Goal: Information Seeking & Learning: Learn about a topic

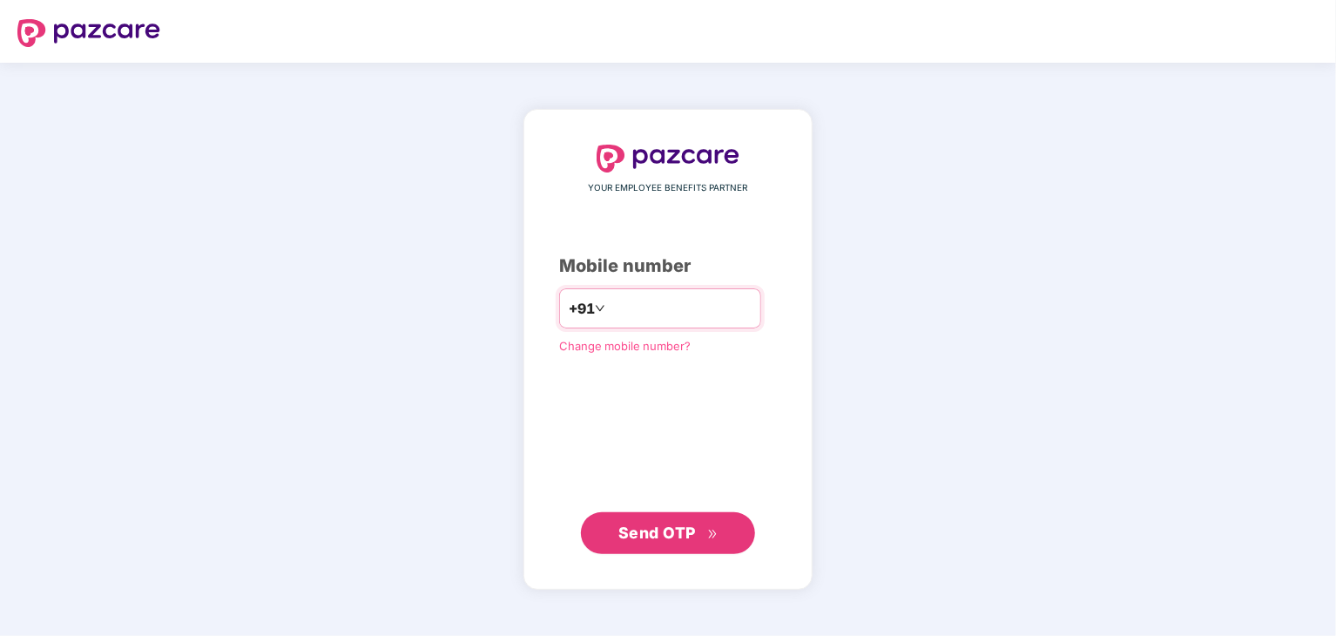
type input "**********"
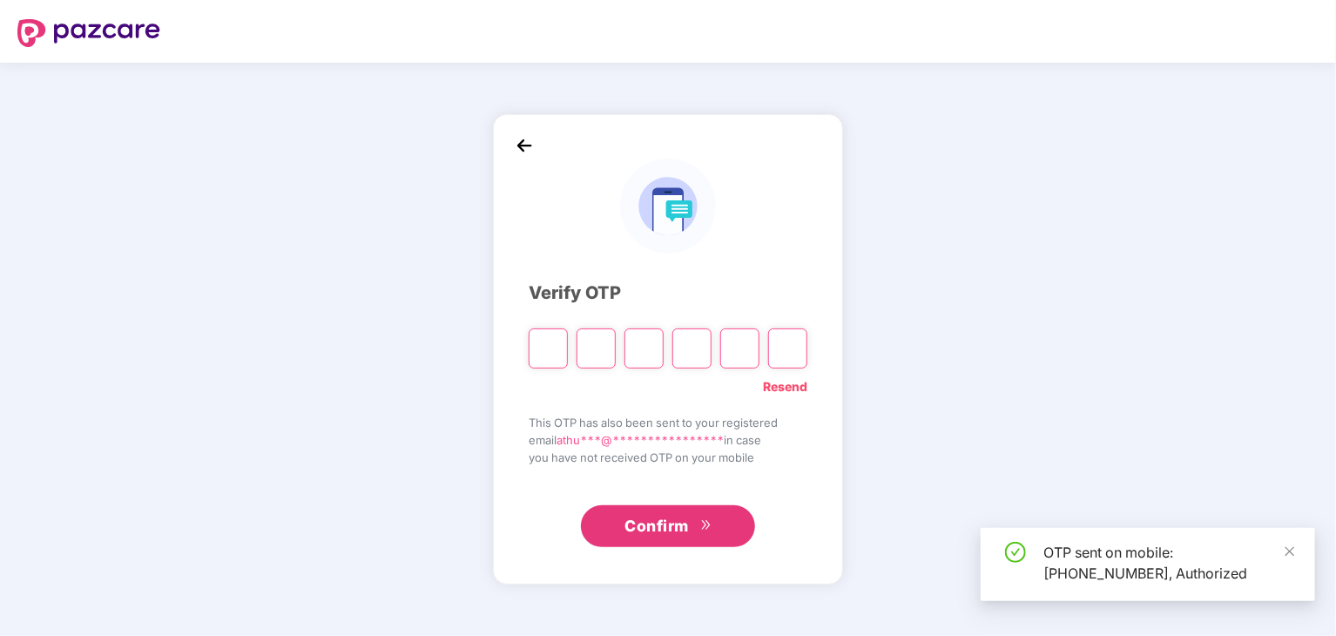
click at [1297, 550] on div "OTP sent on mobile: [PHONE_NUMBER], Authorized" at bounding box center [1148, 564] width 334 height 73
click at [554, 356] on input "Please enter verification code. Digit 1" at bounding box center [548, 348] width 39 height 40
type input "*"
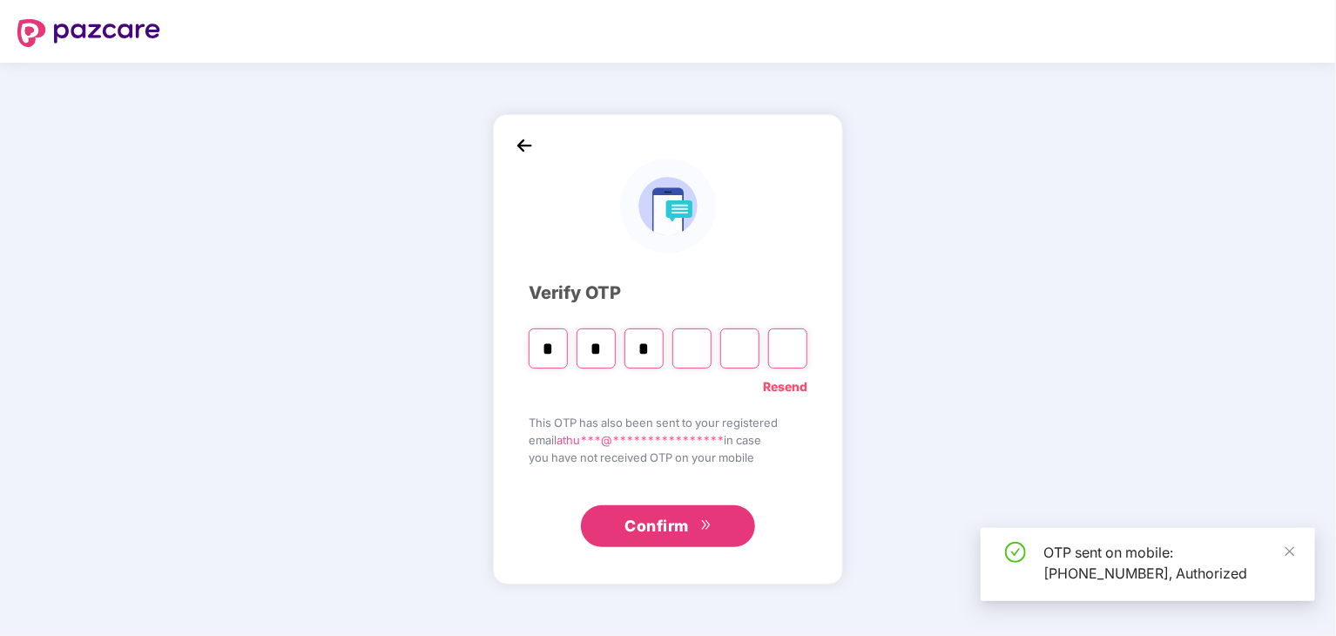
type input "*"
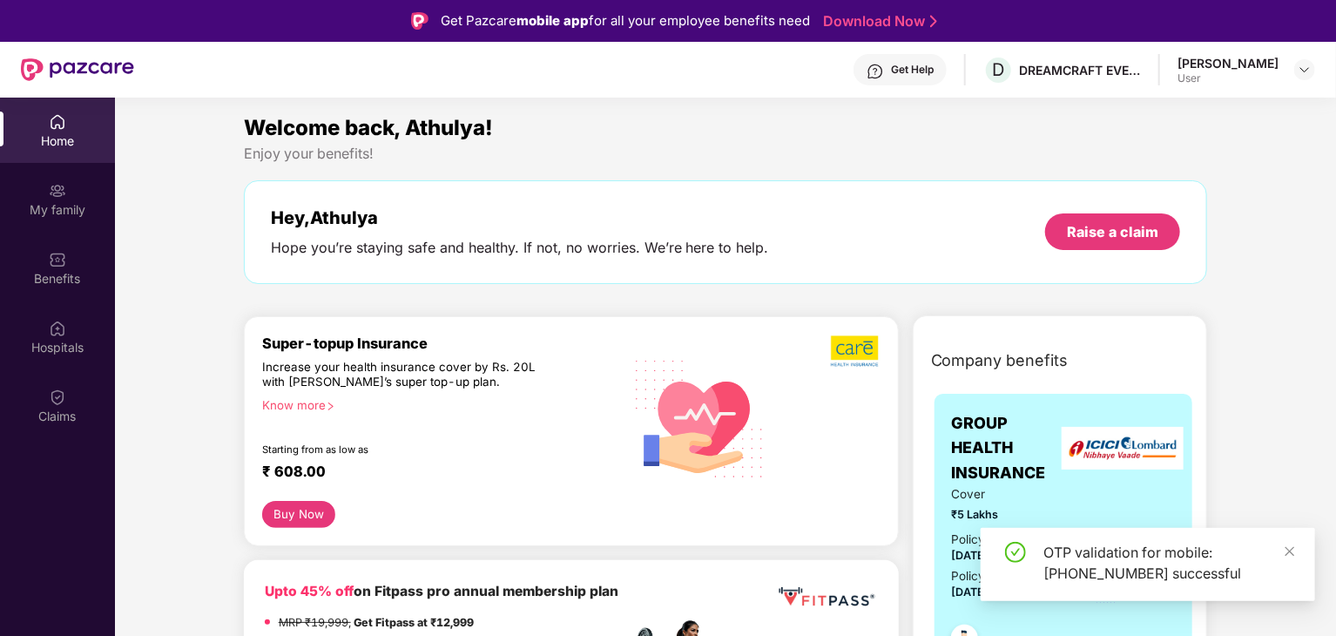
click at [40, 139] on div "Home" at bounding box center [57, 140] width 115 height 17
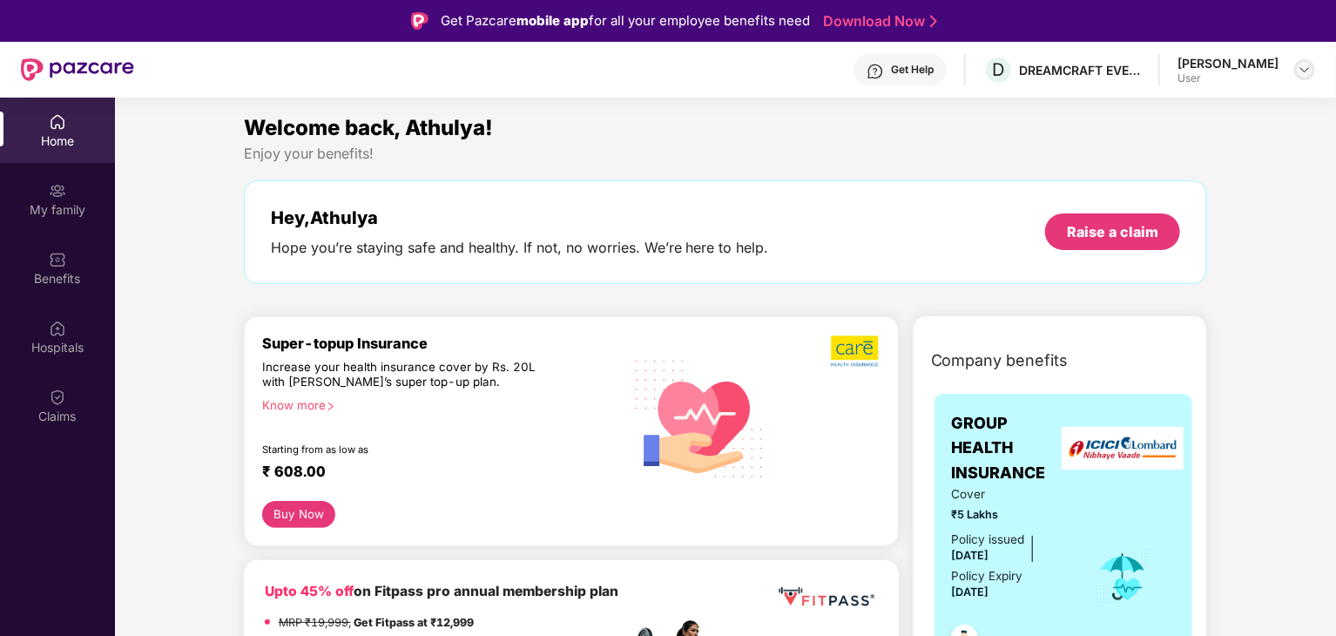
click at [1296, 64] on div at bounding box center [1304, 69] width 21 height 21
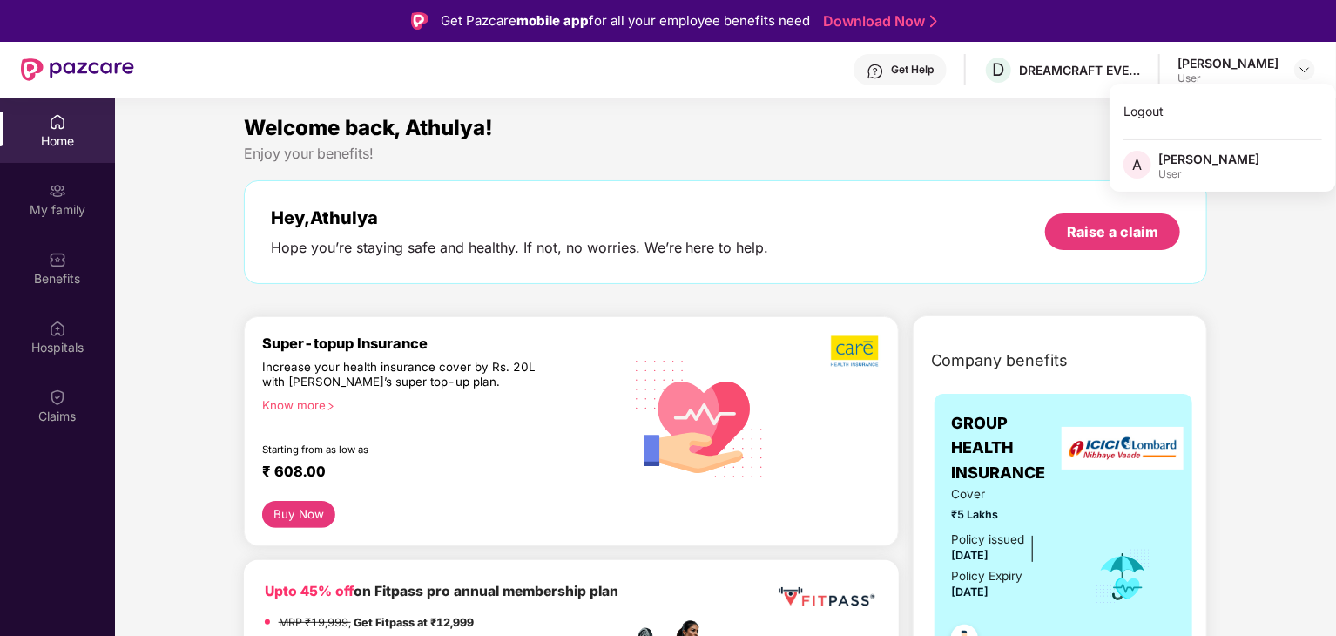
click at [1233, 161] on div "A [PERSON_NAME] User" at bounding box center [1223, 166] width 226 height 30
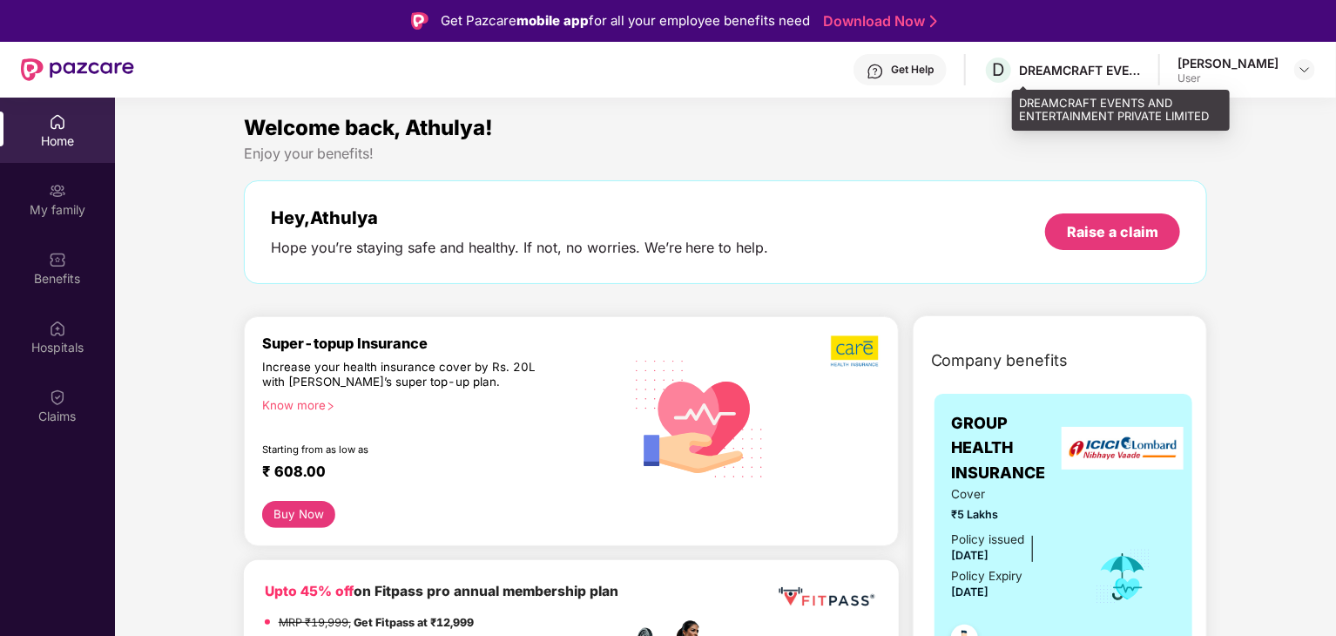
click at [1063, 68] on div "DREAMCRAFT EVENTS AND ENTERTAINMENT PRIVATE LIMITED" at bounding box center [1080, 70] width 122 height 17
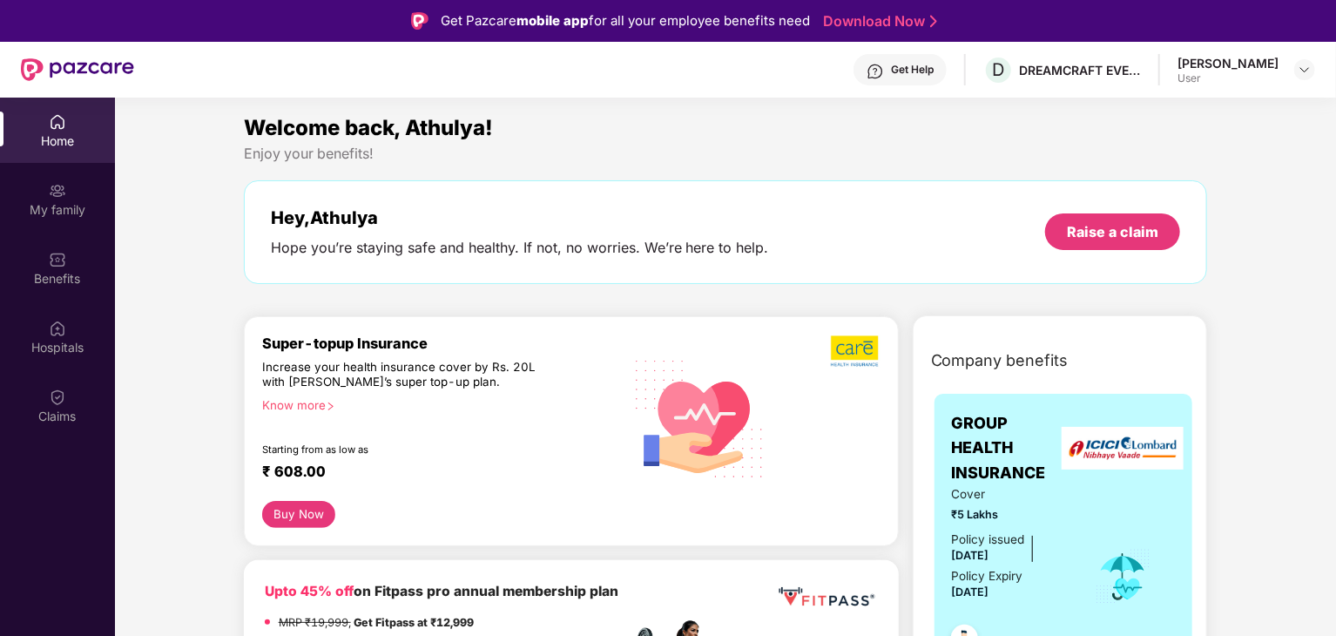
click at [58, 142] on div "Home" at bounding box center [57, 140] width 115 height 17
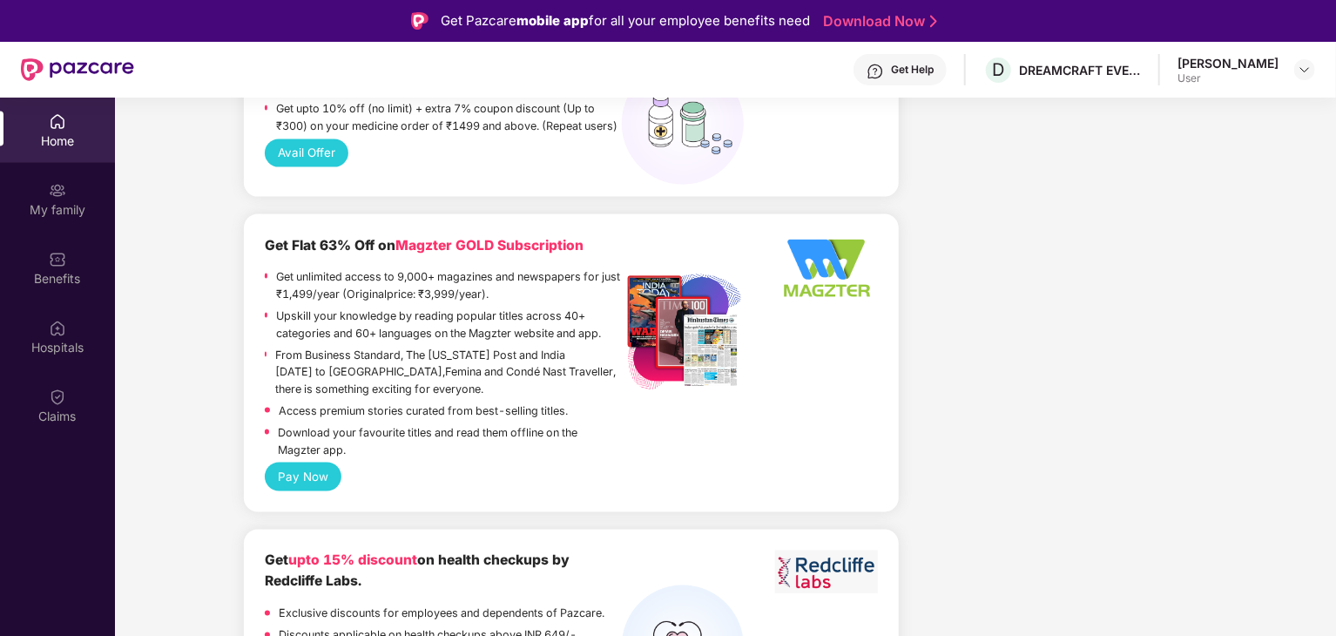
scroll to position [1219, 0]
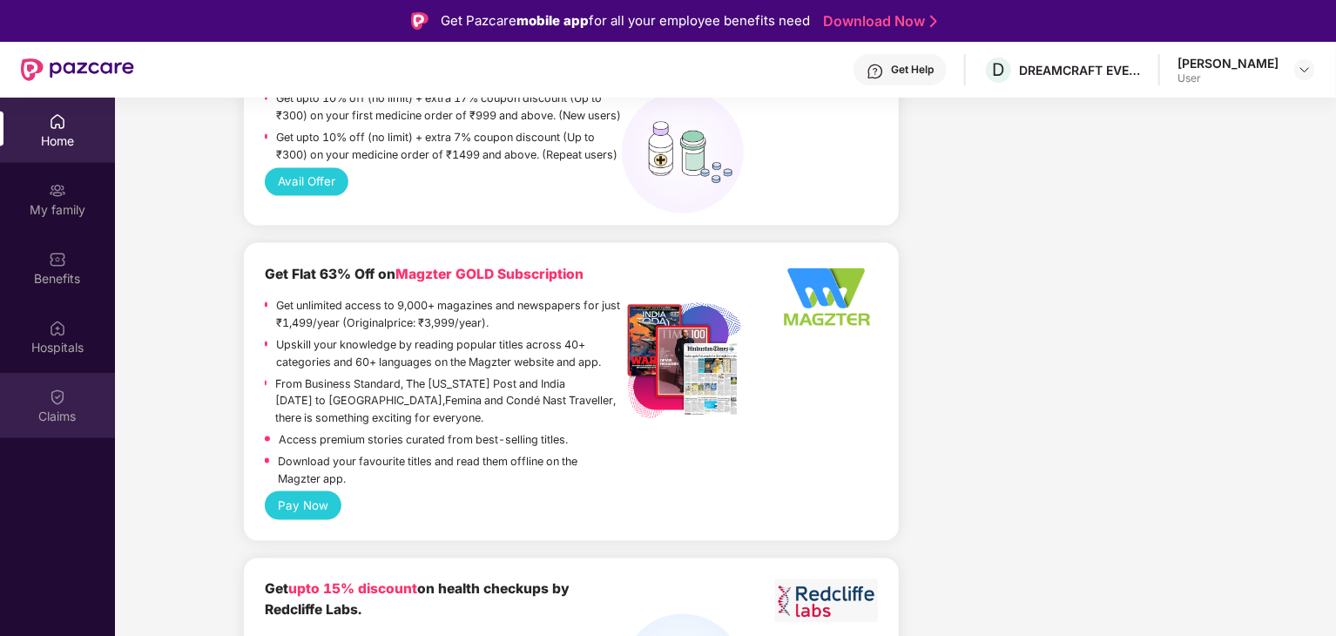
click at [49, 405] on img at bounding box center [57, 396] width 17 height 17
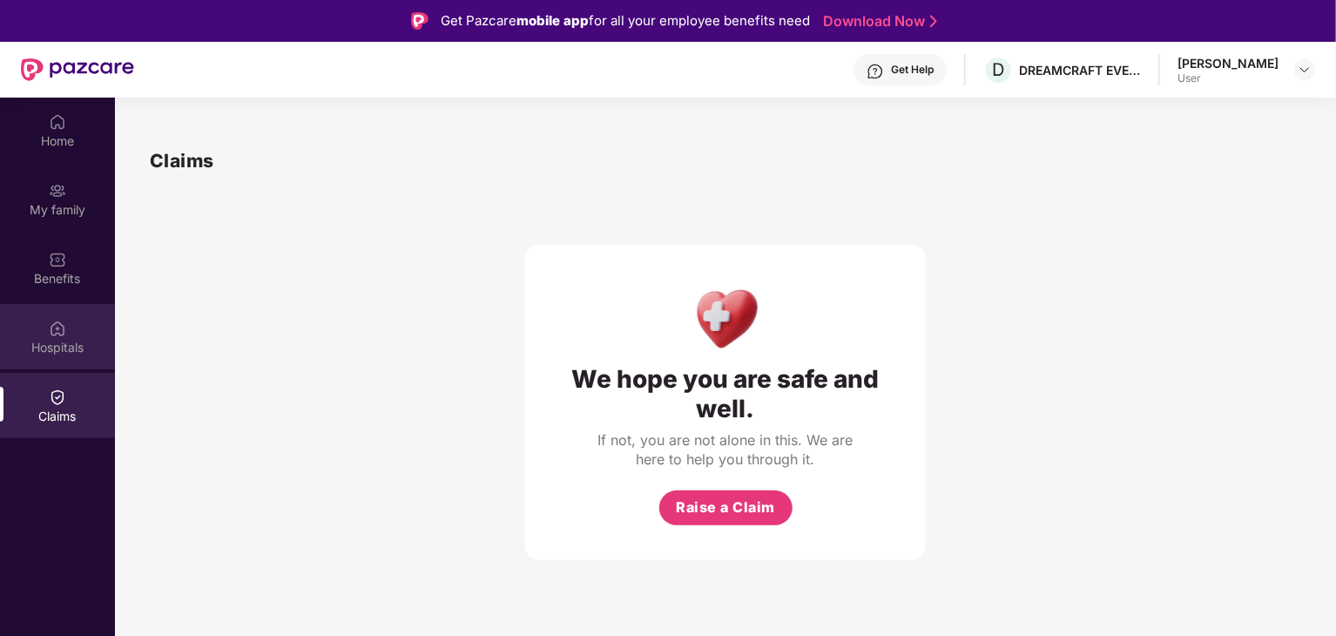
click at [49, 341] on div "Hospitals" at bounding box center [57, 347] width 115 height 17
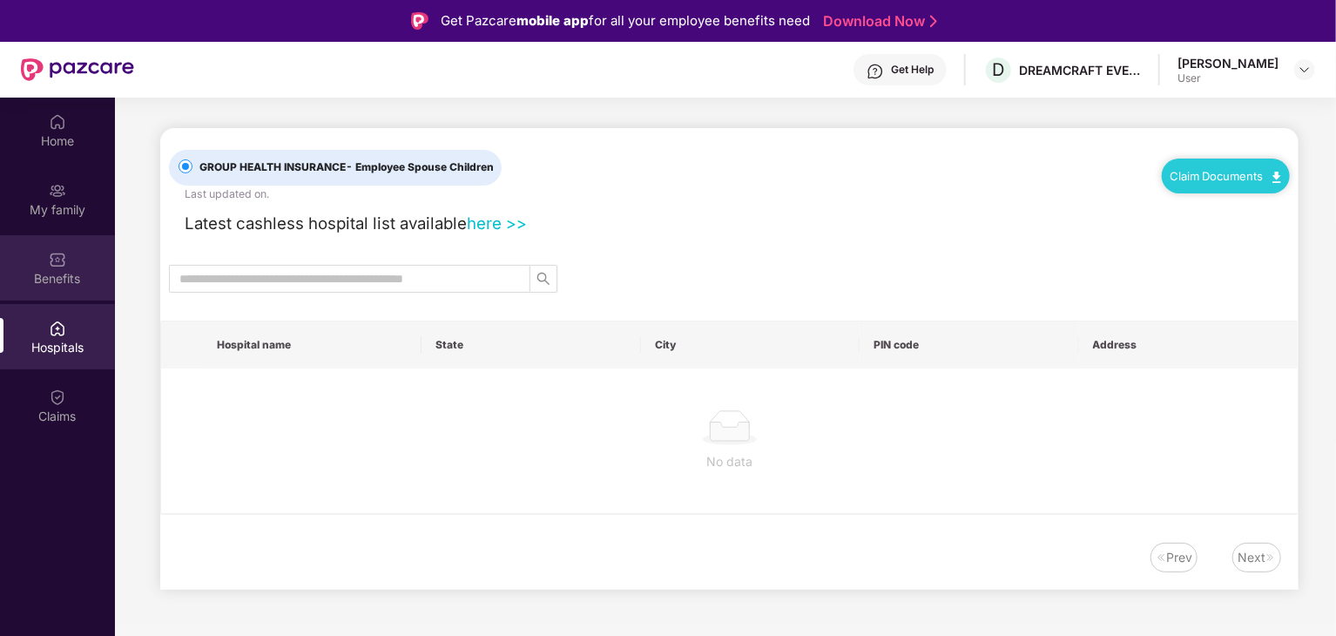
click at [64, 247] on div "Benefits" at bounding box center [57, 267] width 115 height 65
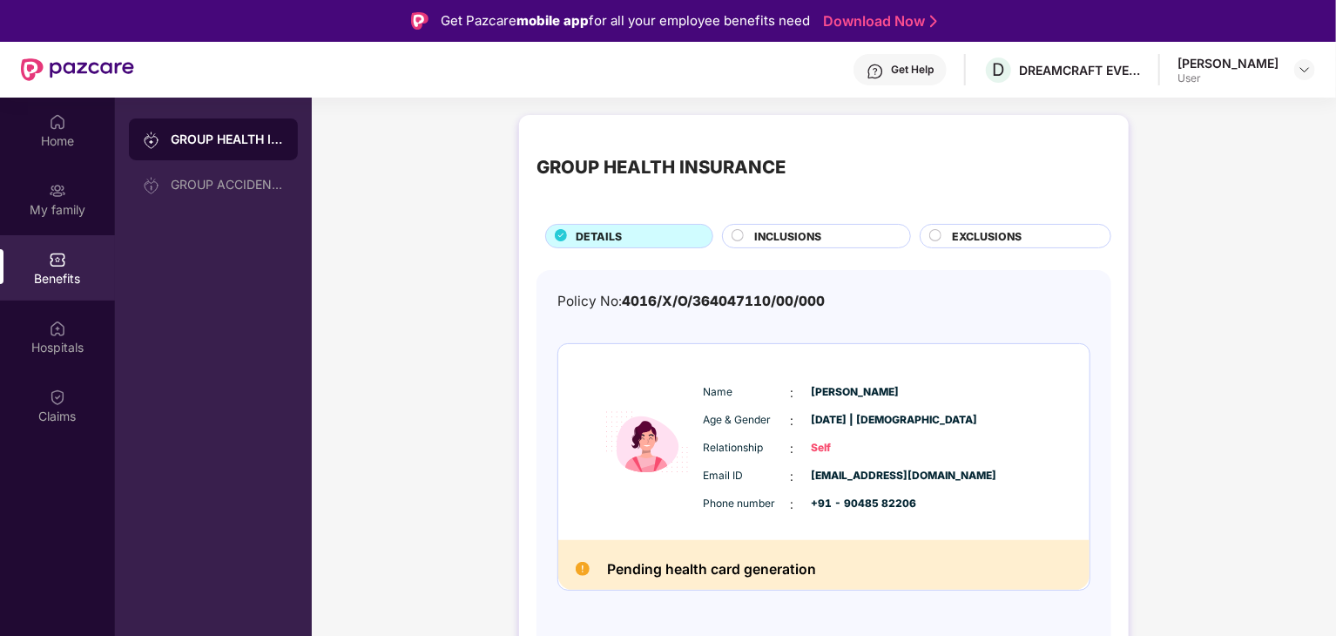
click at [915, 409] on div "Name : [PERSON_NAME] Age & Gender : [DATE] | [DEMOGRAPHIC_DATA] Relationship : …" at bounding box center [876, 449] width 355 height 148
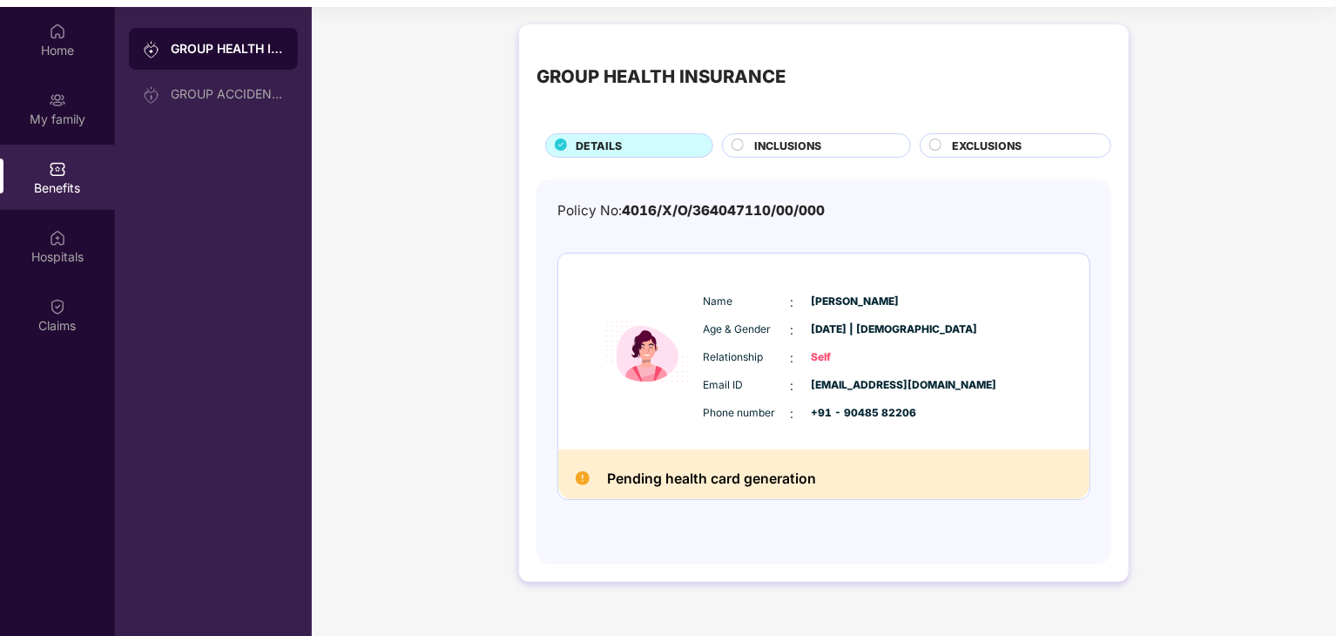
scroll to position [98, 0]
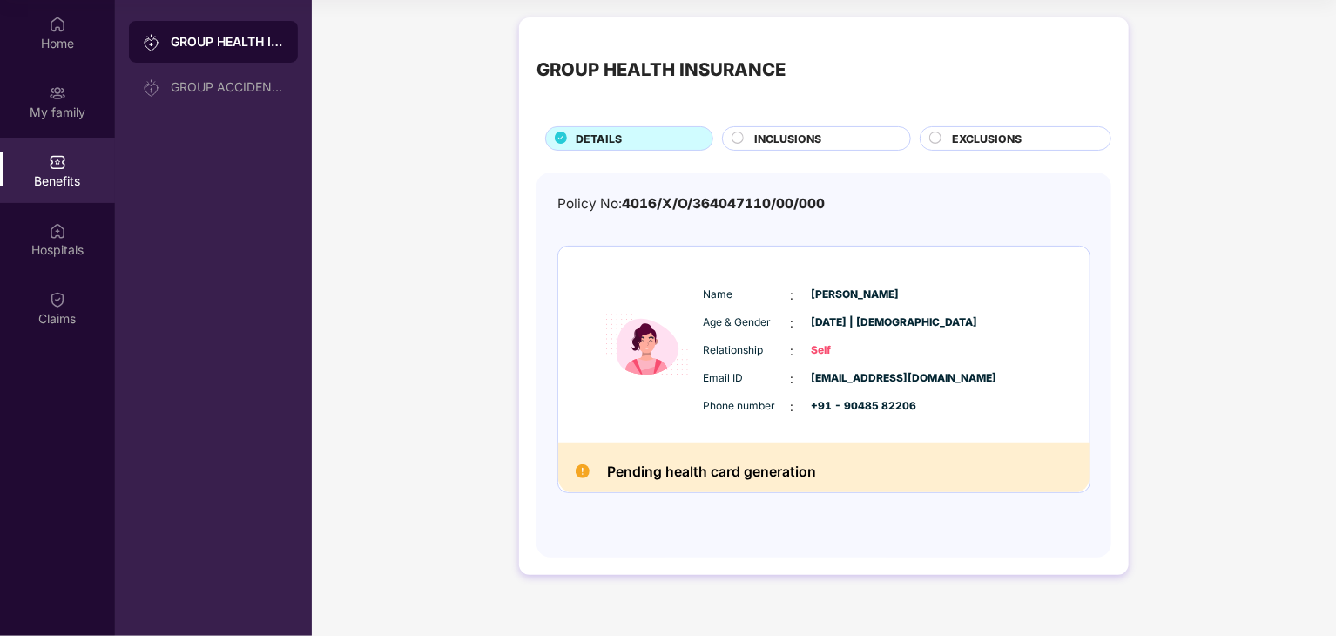
click at [399, 142] on div "GROUP HEALTH INSURANCE DETAILS INCLUSIONS EXCLUSIONS Policy No: 4016/X/O/364047…" at bounding box center [824, 305] width 1024 height 592
click at [22, 30] on div "Home" at bounding box center [57, 32] width 115 height 65
